Goal: Communication & Community: Answer question/provide support

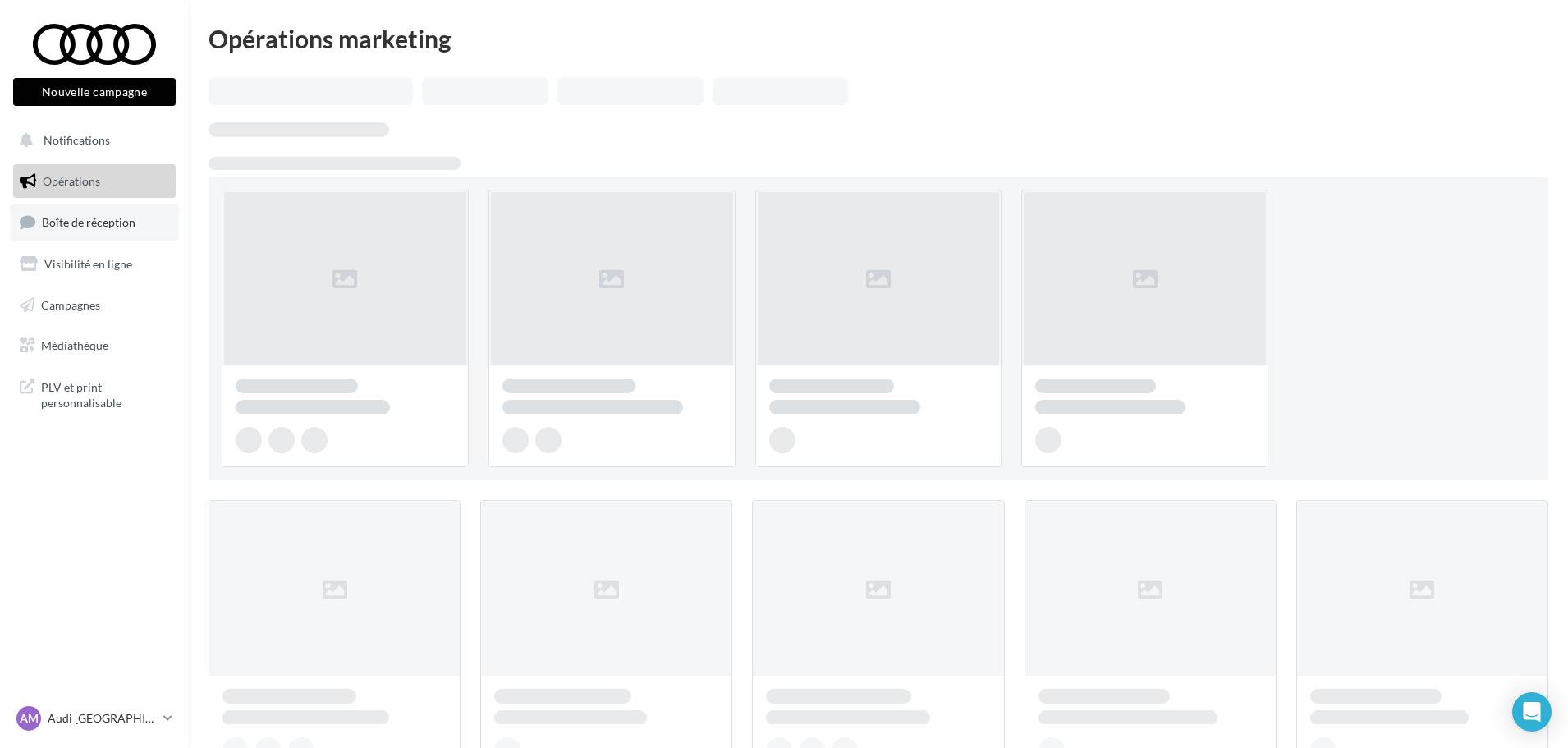
click at [111, 219] on span "Boîte de réception" at bounding box center [88, 222] width 93 height 14
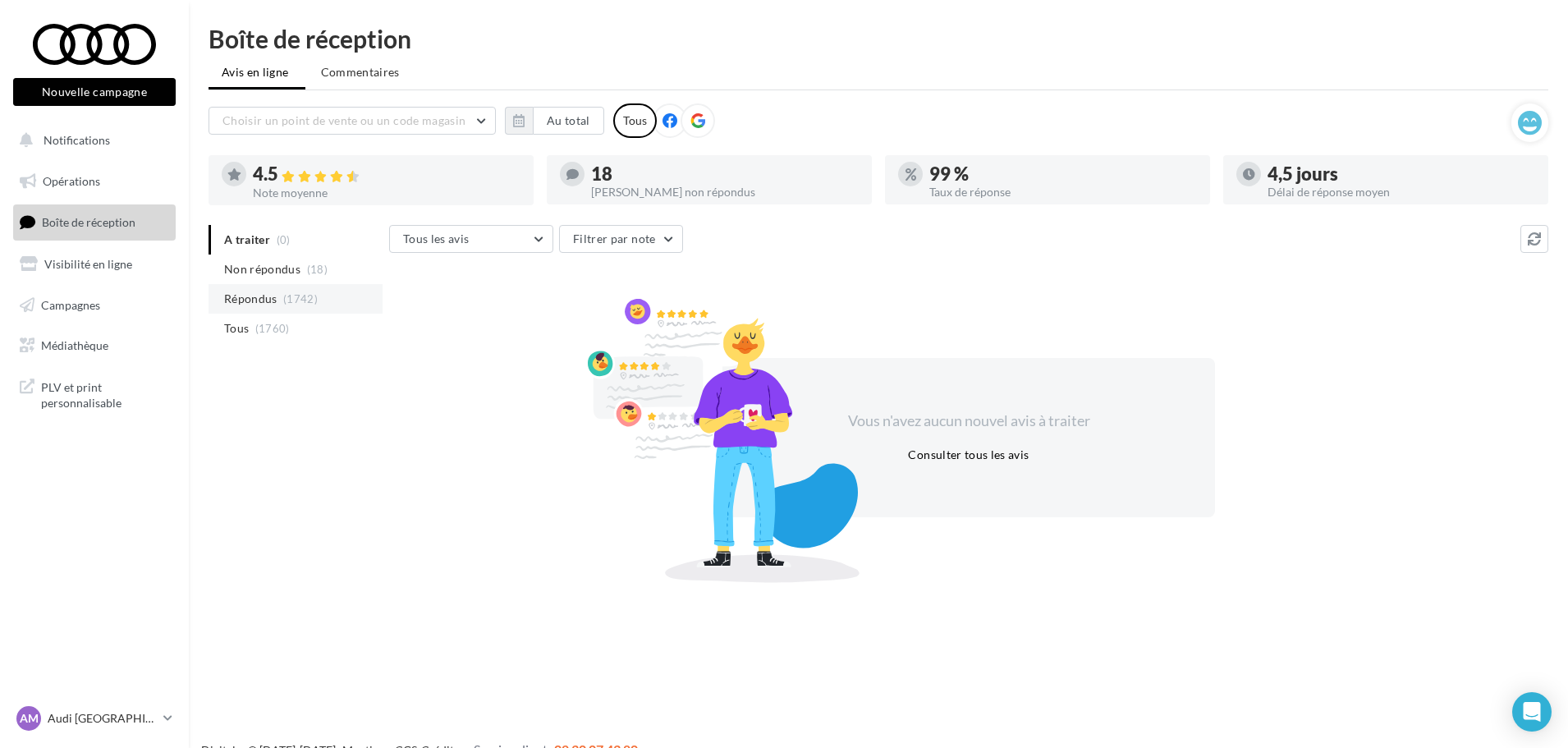
click at [275, 292] on span "Répondus" at bounding box center [250, 298] width 53 height 16
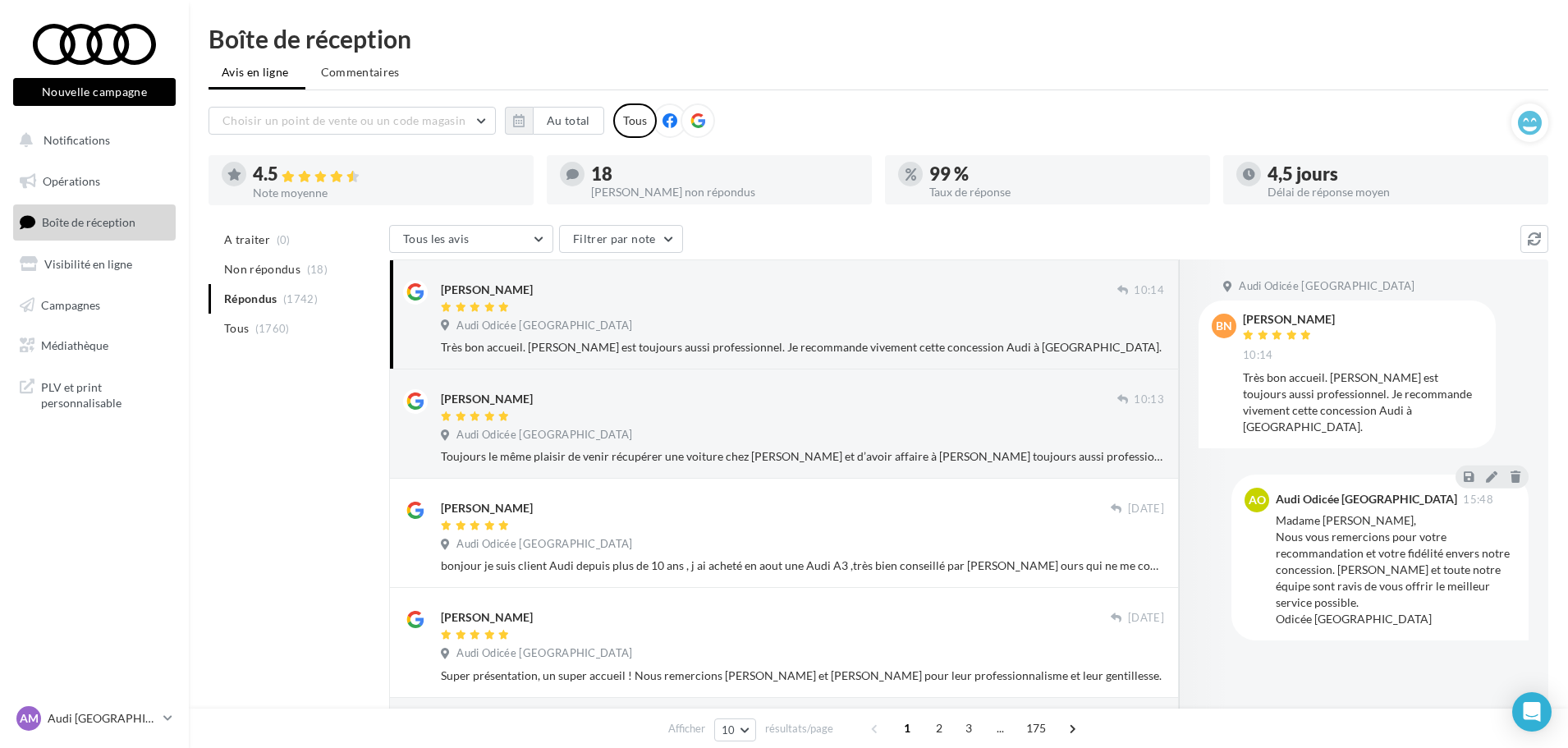
click at [618, 334] on div "Audi Odicée [GEOGRAPHIC_DATA]" at bounding box center [802, 327] width 723 height 18
click at [654, 417] on div at bounding box center [778, 417] width 676 height 14
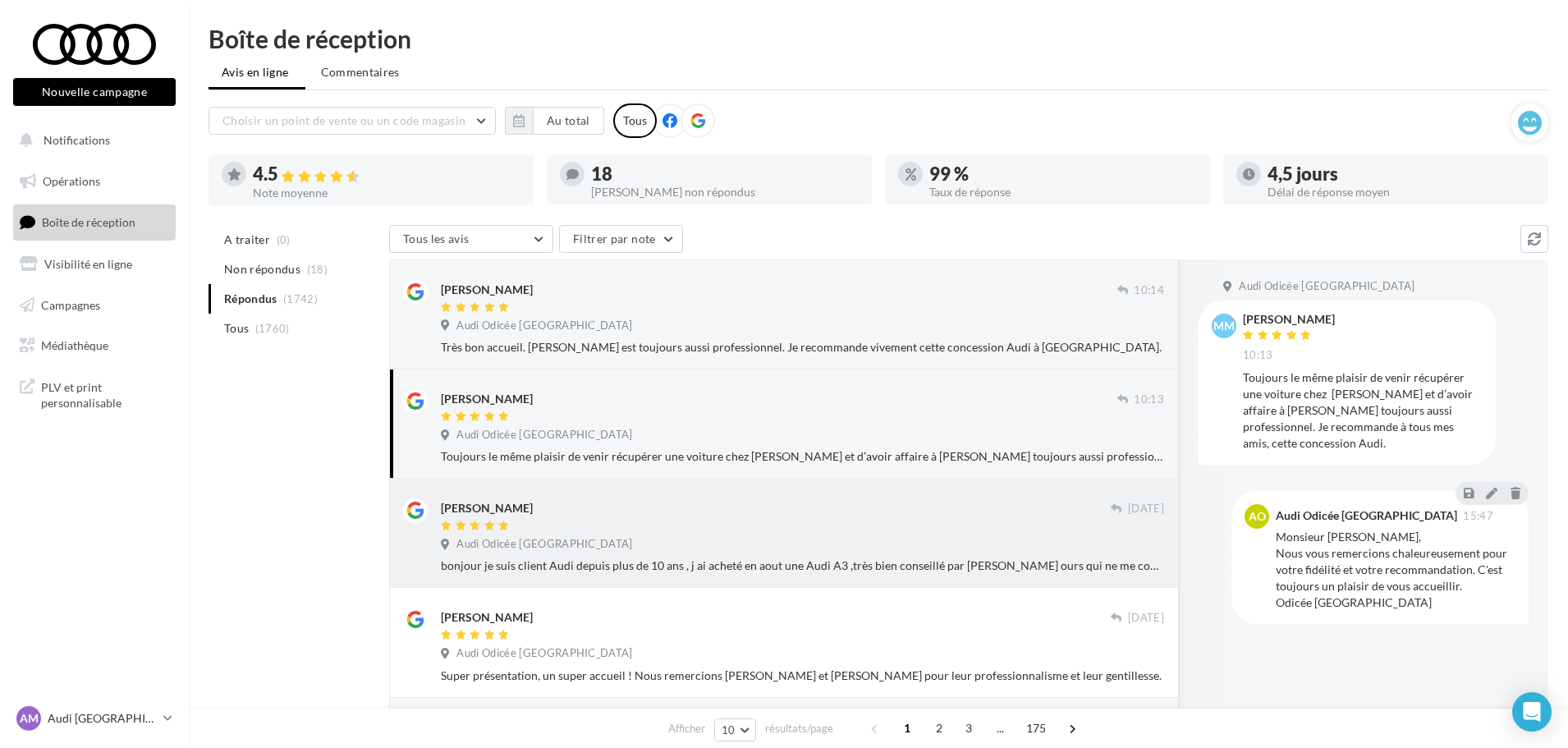
click at [659, 521] on div at bounding box center [775, 526] width 669 height 14
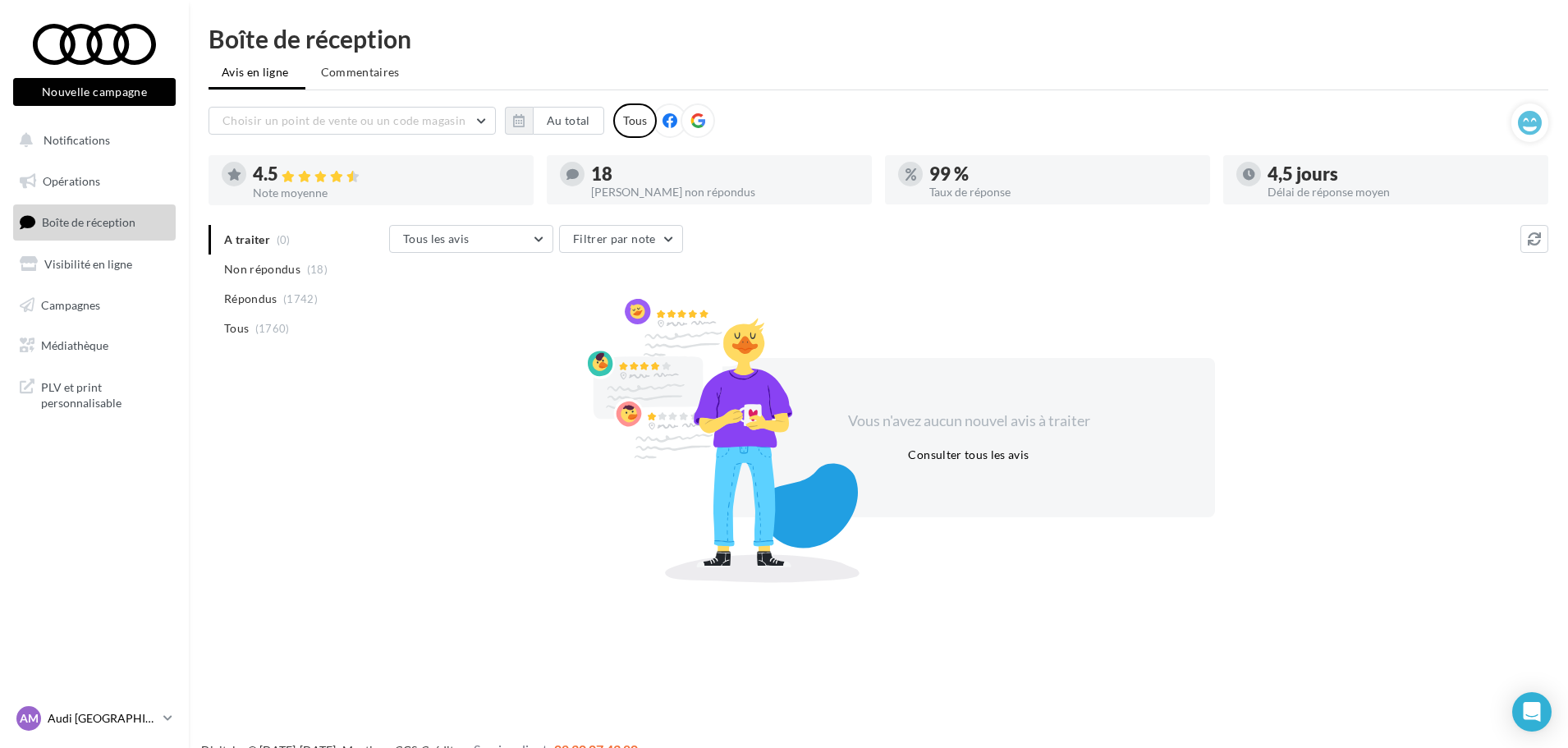
click at [132, 713] on p "Audi [GEOGRAPHIC_DATA]" at bounding box center [103, 718] width 109 height 16
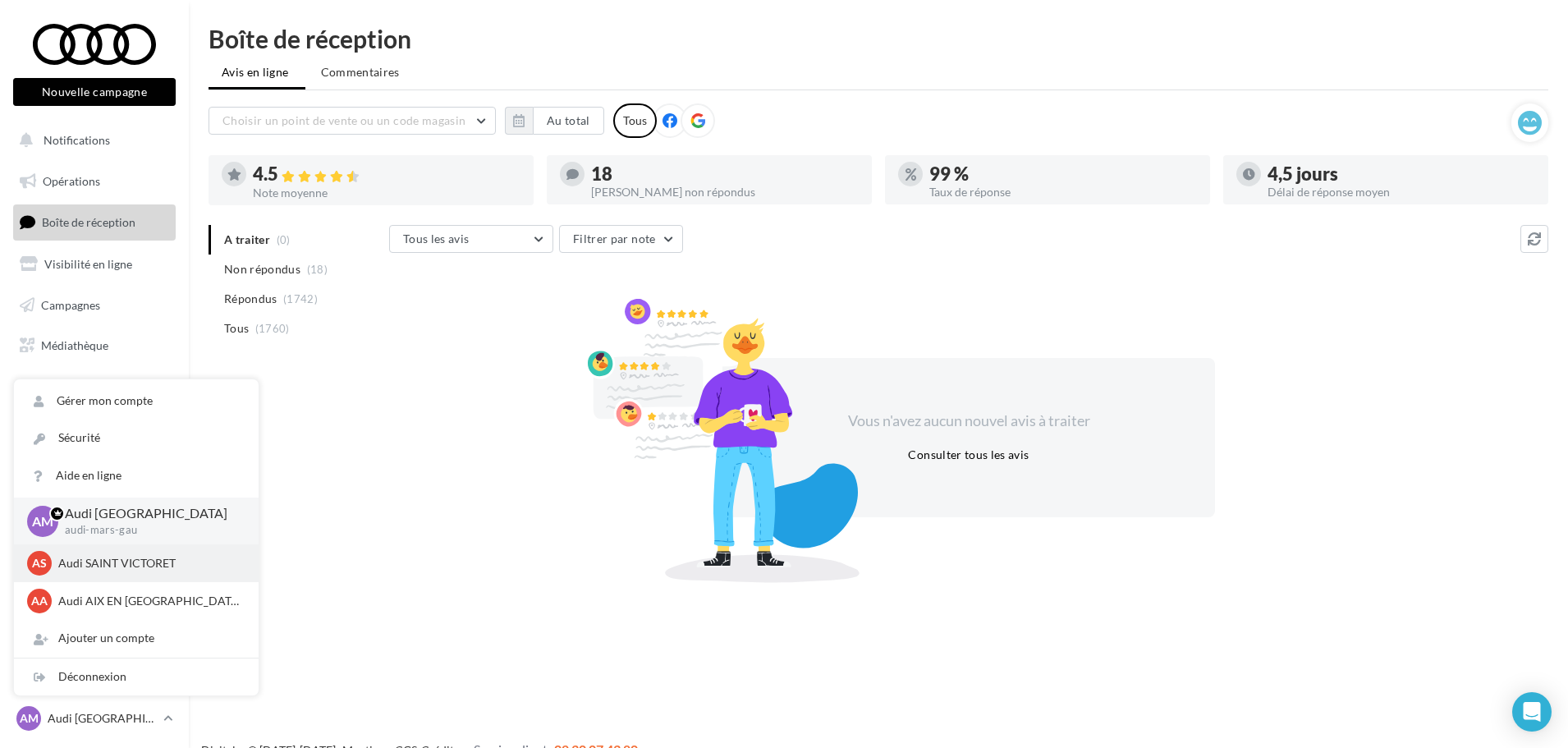
click at [143, 562] on p "Audi SAINT VICTORET" at bounding box center [148, 563] width 180 height 16
